Goal: Communication & Community: Answer question/provide support

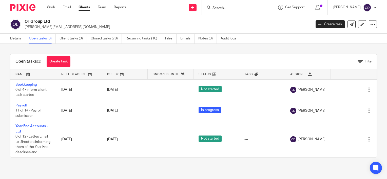
drag, startPoint x: 0, startPoint y: 0, endPoint x: 228, endPoint y: 9, distance: 228.4
click at [228, 9] on input "Search" at bounding box center [235, 8] width 46 height 5
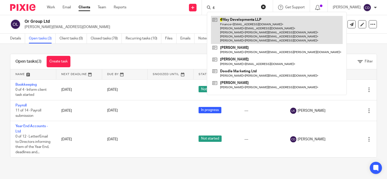
type input "4"
click at [229, 26] on link at bounding box center [277, 30] width 132 height 28
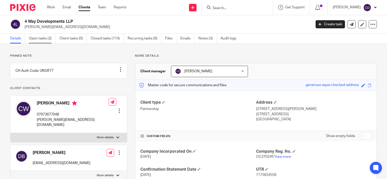
click at [50, 41] on link "Open tasks (2)" at bounding box center [42, 39] width 27 height 10
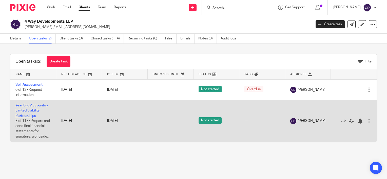
click at [28, 109] on link "Year End Accounts - Limted Liability Partnerships" at bounding box center [31, 111] width 32 height 14
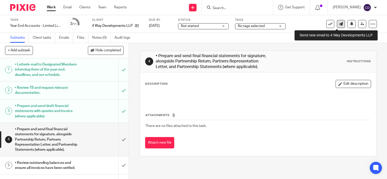
click at [339, 25] on icon at bounding box center [341, 24] width 4 height 4
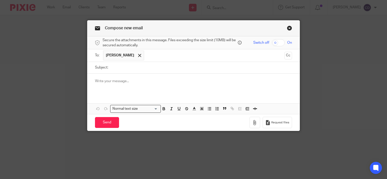
click at [161, 82] on p at bounding box center [193, 81] width 197 height 5
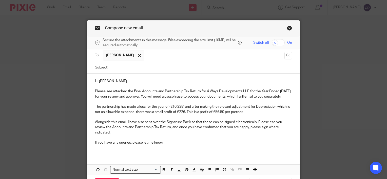
click at [156, 57] on input "text" at bounding box center [215, 56] width 136 height 10
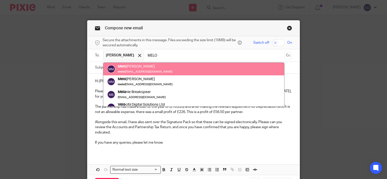
type input "MELO"
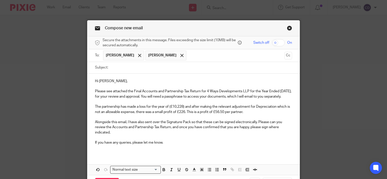
click at [137, 70] on input "Subject:" at bounding box center [201, 67] width 181 height 11
type input "YE 5 April 2025"
click at [282, 42] on input "checkbox" at bounding box center [278, 42] width 13 height 7
checkbox input "true"
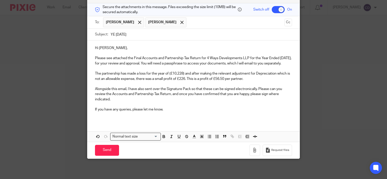
scroll to position [37, 0]
click at [256, 146] on button "button" at bounding box center [254, 150] width 11 height 11
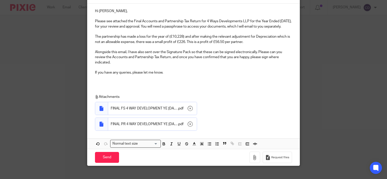
scroll to position [71, 0]
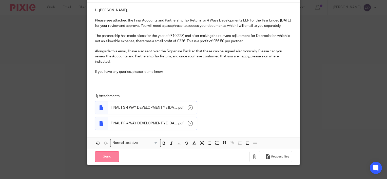
click at [104, 159] on input "Send" at bounding box center [107, 156] width 24 height 11
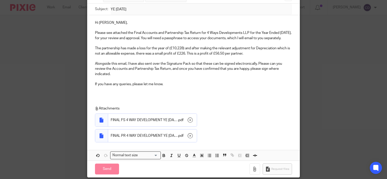
scroll to position [61, 0]
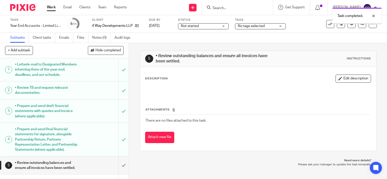
click at [139, 28] on icon at bounding box center [137, 26] width 4 height 4
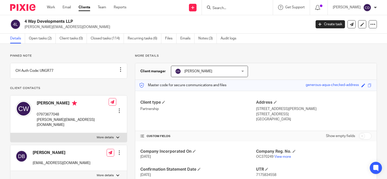
drag, startPoint x: 294, startPoint y: 88, endPoint x: 355, endPoint y: 89, distance: 61.0
click at [355, 89] on div "Master code for secure communications and files generous-aqua-checked-address S…" at bounding box center [255, 85] width 241 height 11
copy div "generous-aqua-checked-address"
click at [350, 23] on icon at bounding box center [352, 25] width 4 height 4
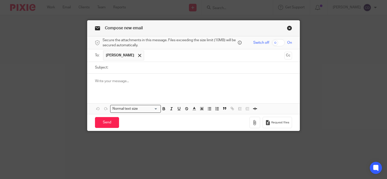
click at [179, 66] on input "Subject:" at bounding box center [201, 67] width 181 height 11
type input "Passphrase"
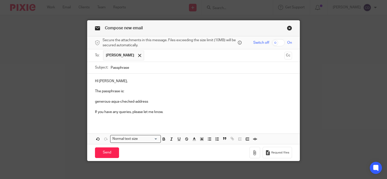
click at [172, 51] on input "text" at bounding box center [215, 56] width 136 height 10
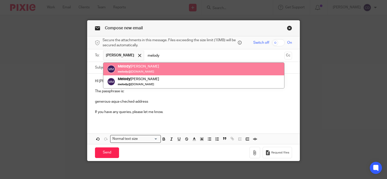
type input "melody"
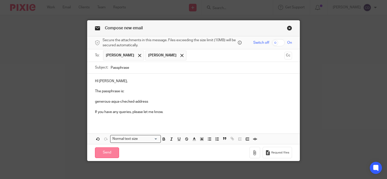
click at [107, 151] on input "Send" at bounding box center [107, 153] width 24 height 11
